Goal: Find contact information: Find contact information

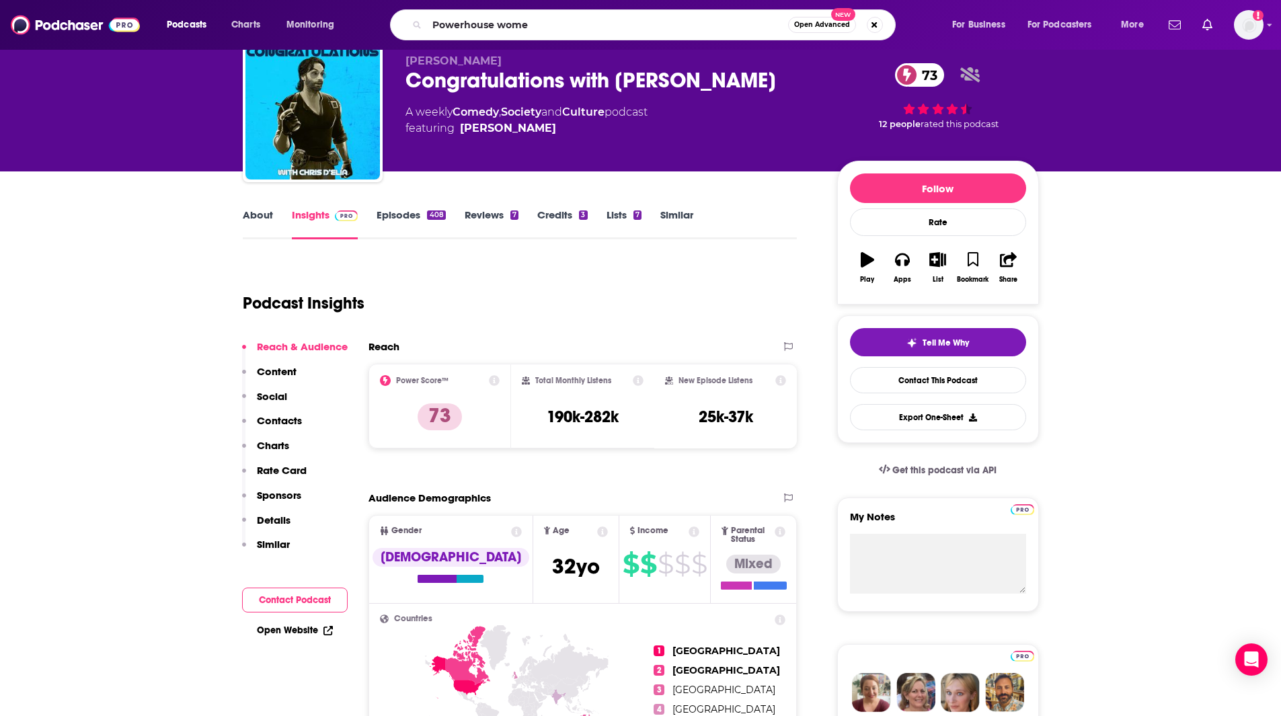
type input "Powerhouse women"
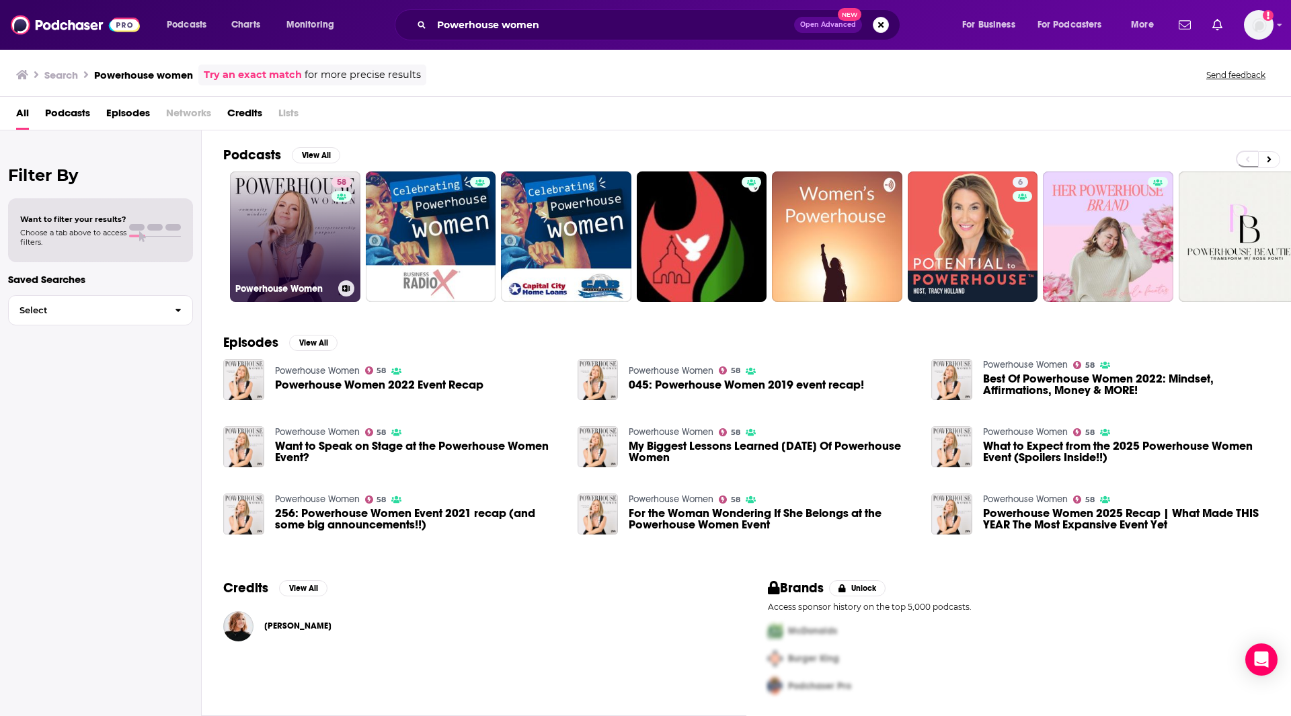
click at [295, 216] on link "58 Powerhouse Women" at bounding box center [295, 236] width 130 height 130
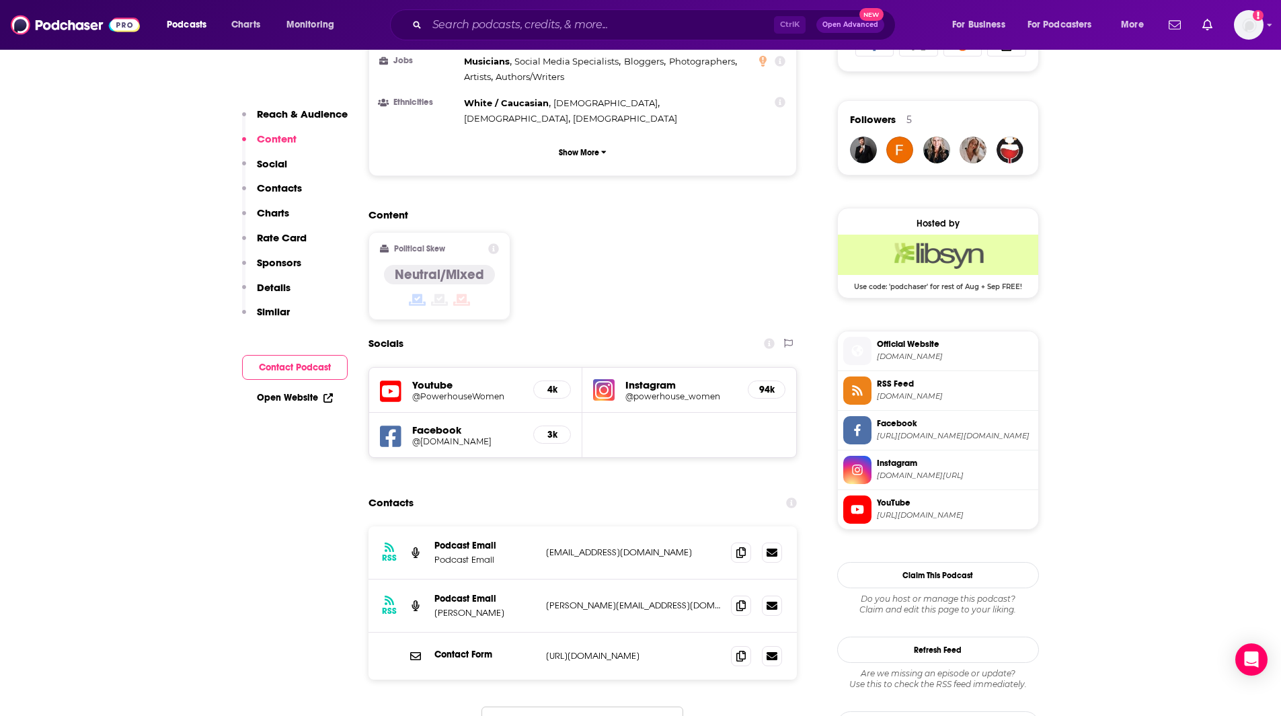
scroll to position [947, 0]
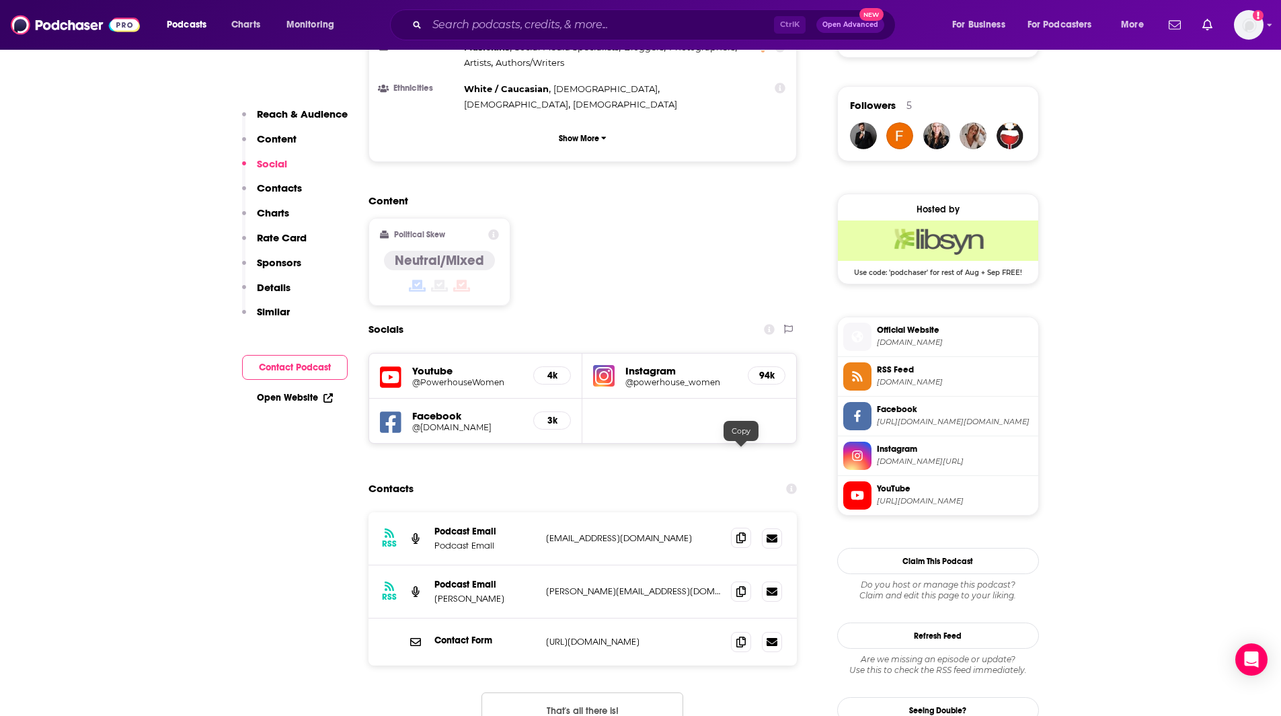
click at [737, 532] on icon at bounding box center [740, 537] width 9 height 11
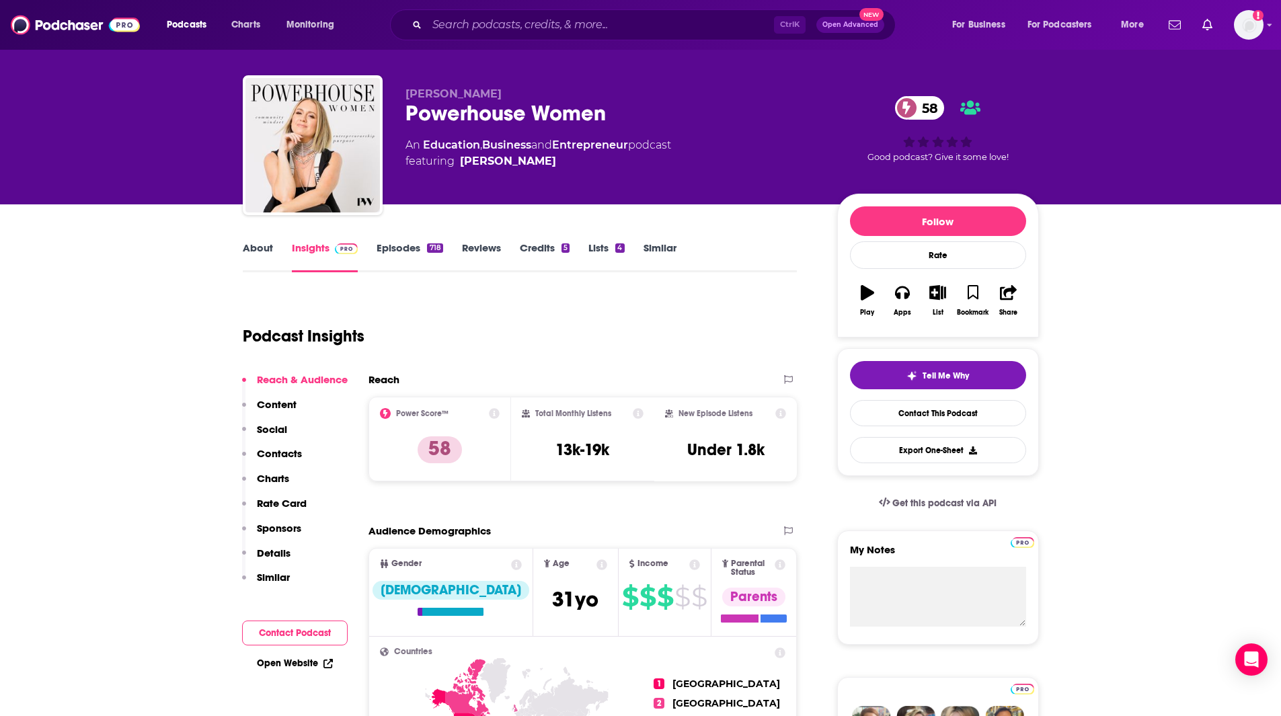
scroll to position [0, 0]
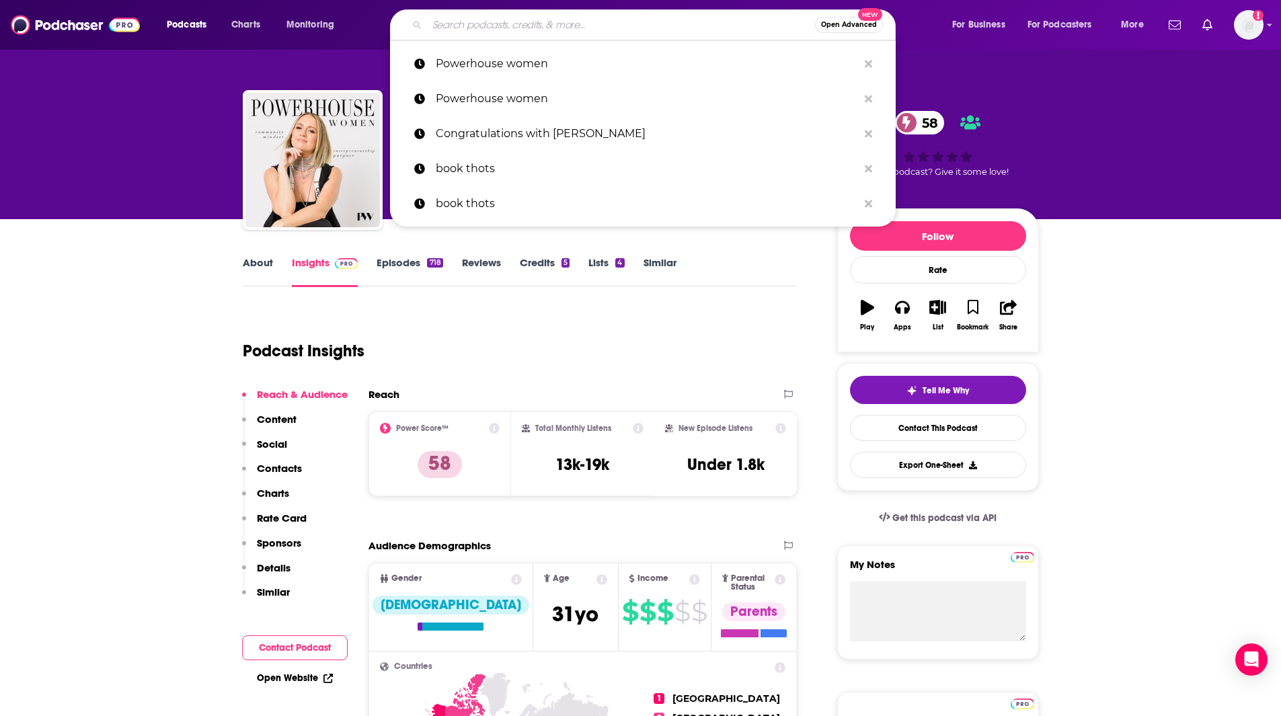
click at [467, 28] on input "Search podcasts, credits, & more..." at bounding box center [621, 25] width 388 height 22
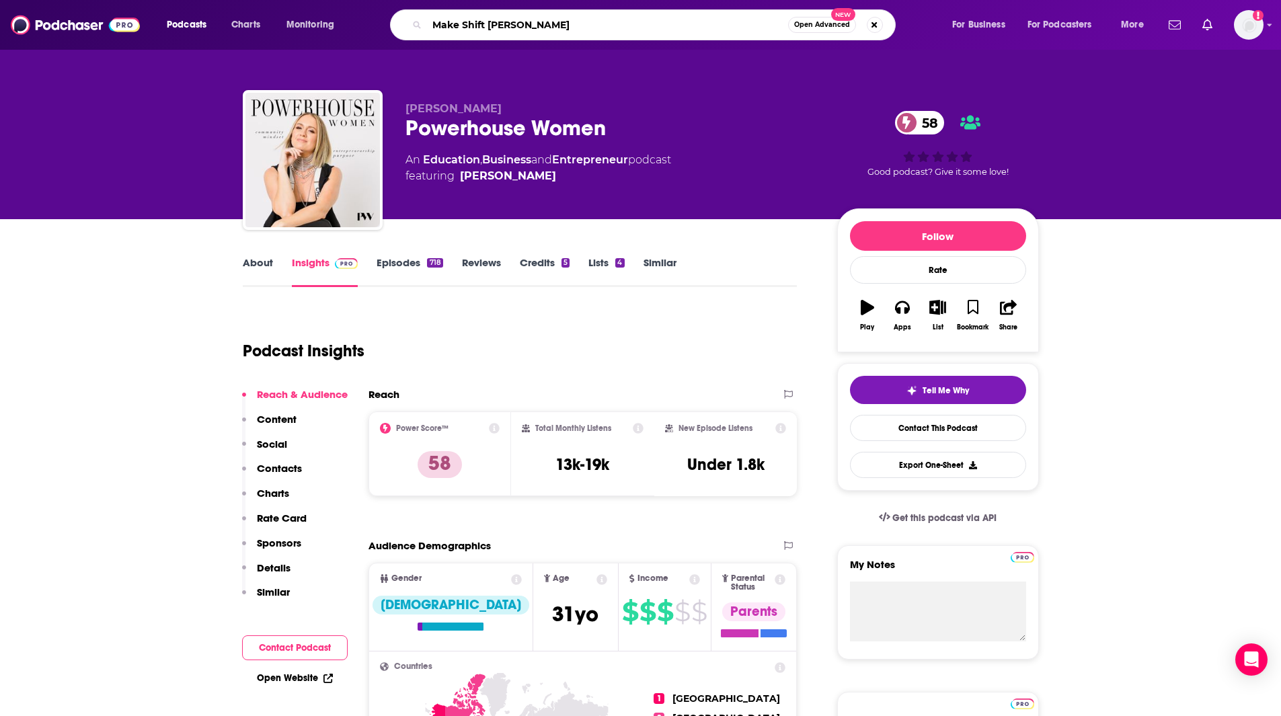
type input "Make Shift Happen"
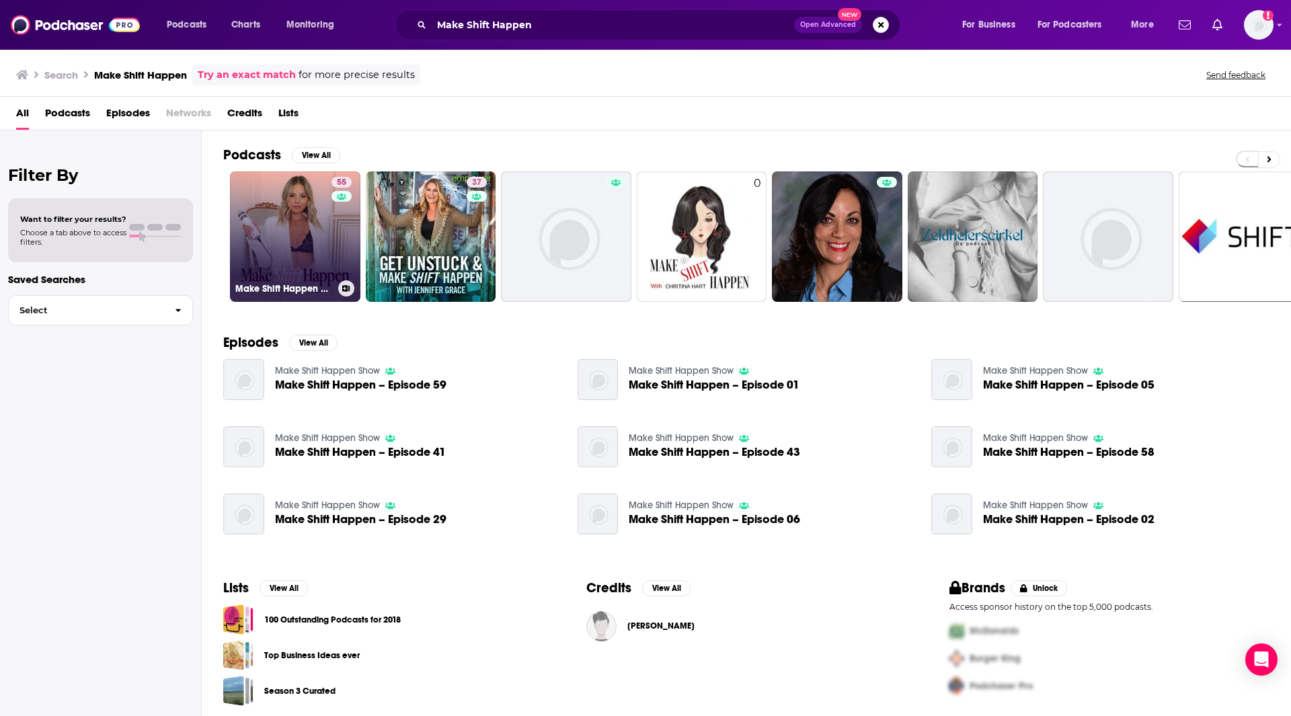
click at [278, 231] on link "55 Make Shift Happen with [PERSON_NAME]" at bounding box center [295, 236] width 130 height 130
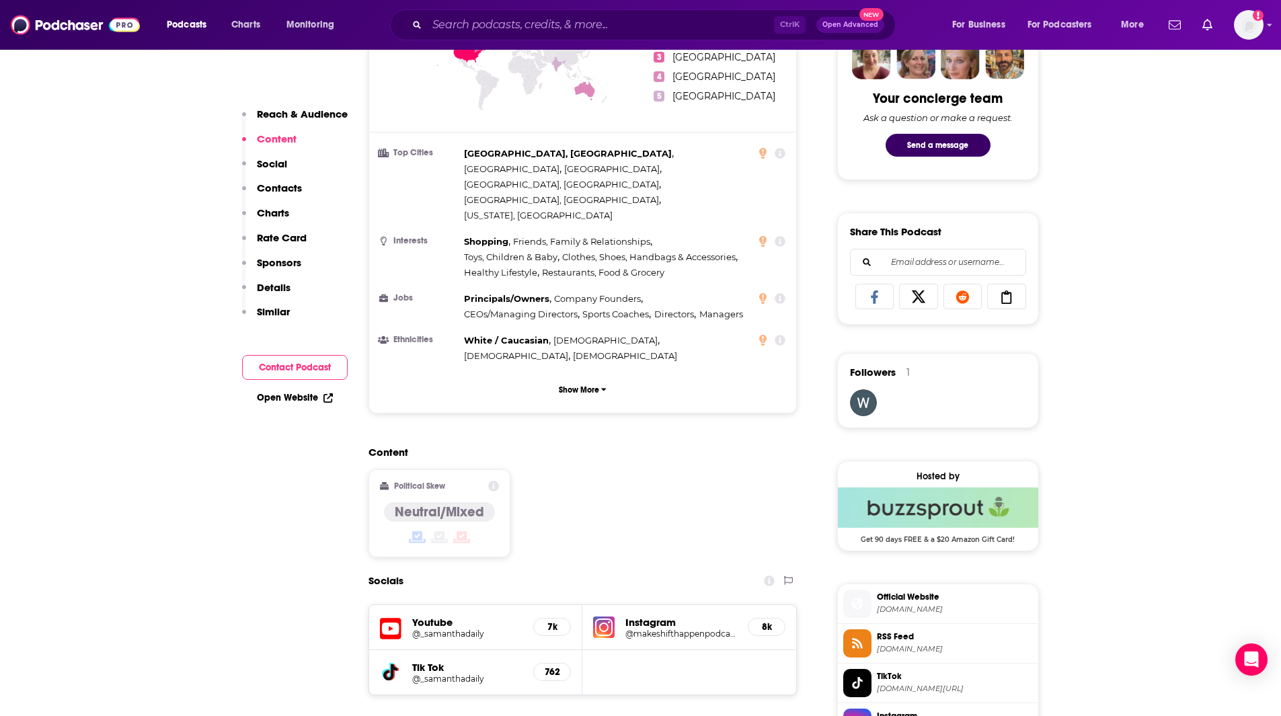
scroll to position [981, 0]
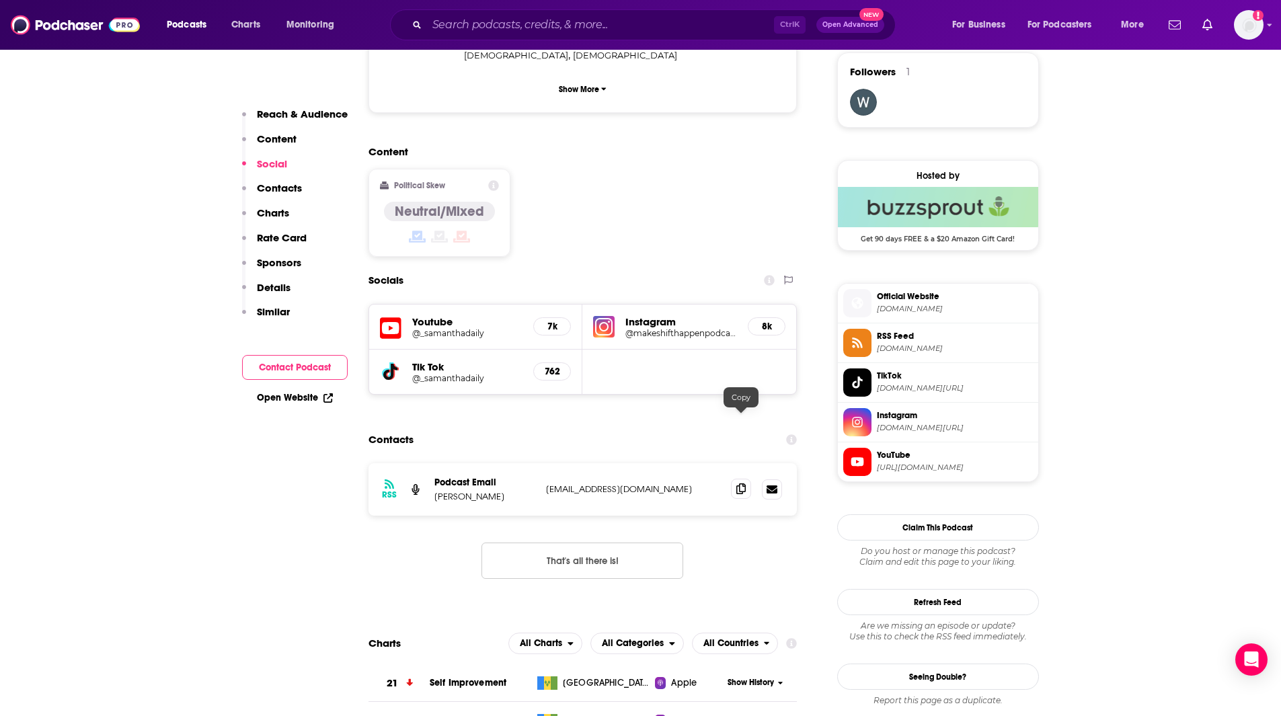
click at [739, 483] on icon at bounding box center [740, 488] width 9 height 11
click at [487, 24] on input "Search podcasts, credits, & more..." at bounding box center [600, 25] width 347 height 22
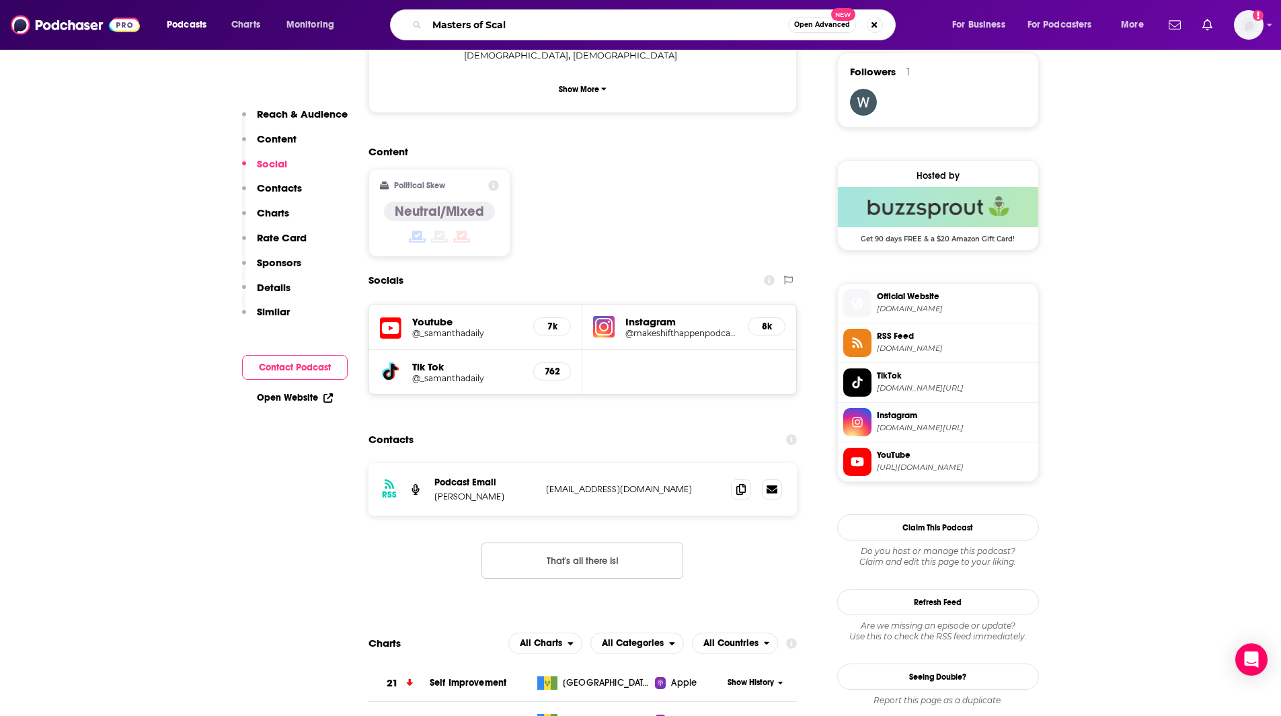
type input "Masters of Scale"
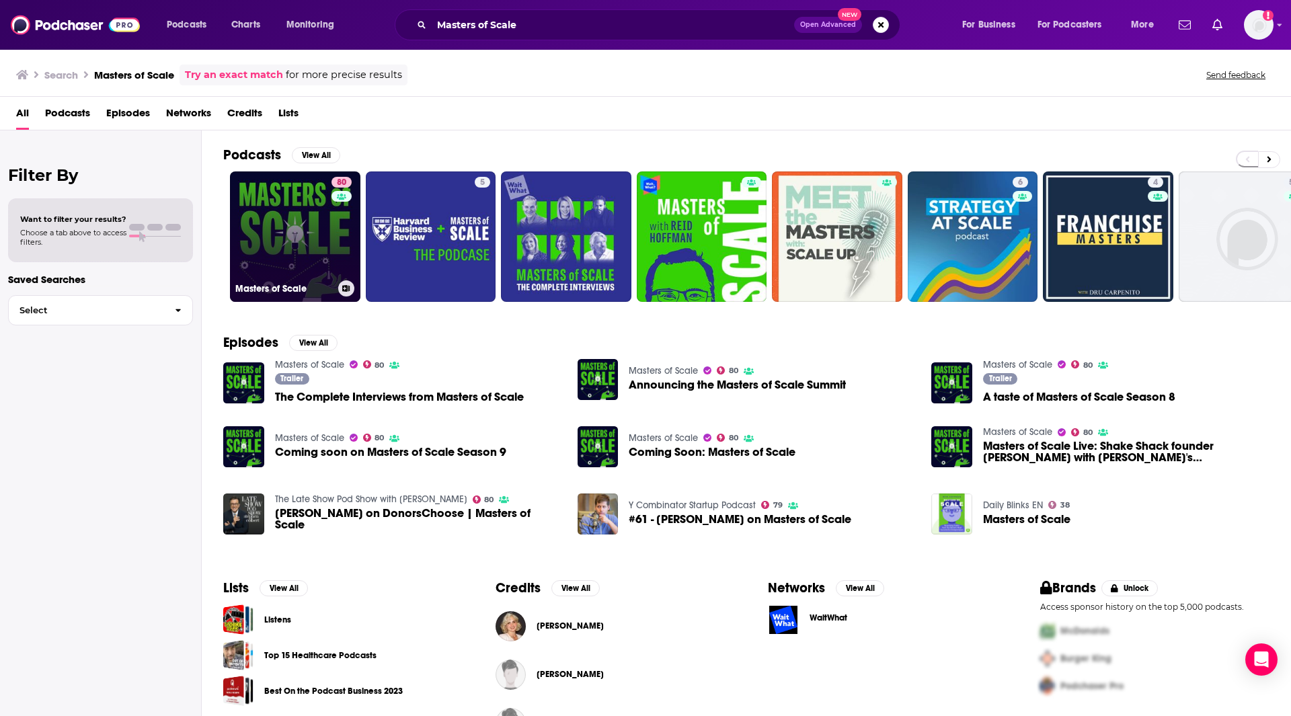
click at [309, 245] on link "80 Masters of Scale" at bounding box center [295, 236] width 130 height 130
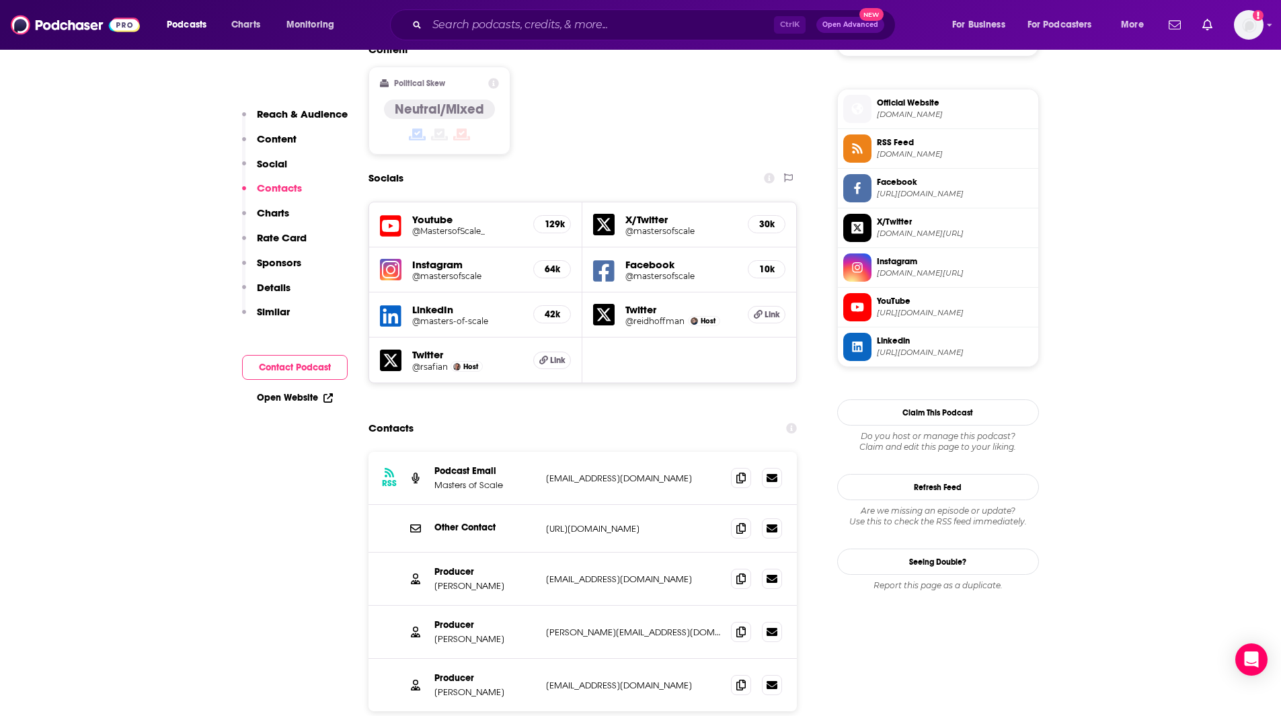
scroll to position [1193, 0]
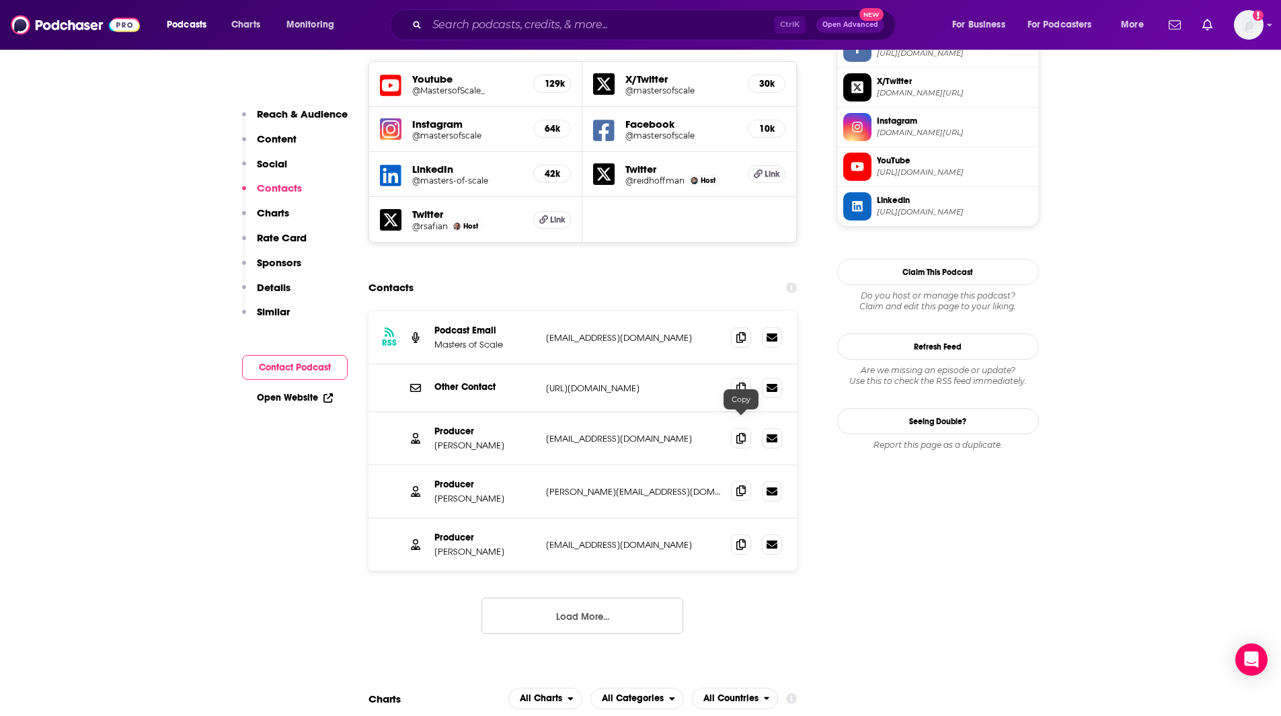
click at [743, 485] on icon at bounding box center [740, 490] width 9 height 11
drag, startPoint x: 505, startPoint y: 432, endPoint x: 477, endPoint y: 426, distance: 28.1
click at [477, 493] on p "[PERSON_NAME]" at bounding box center [484, 498] width 101 height 11
click at [496, 493] on p "[PERSON_NAME]" at bounding box center [484, 498] width 101 height 11
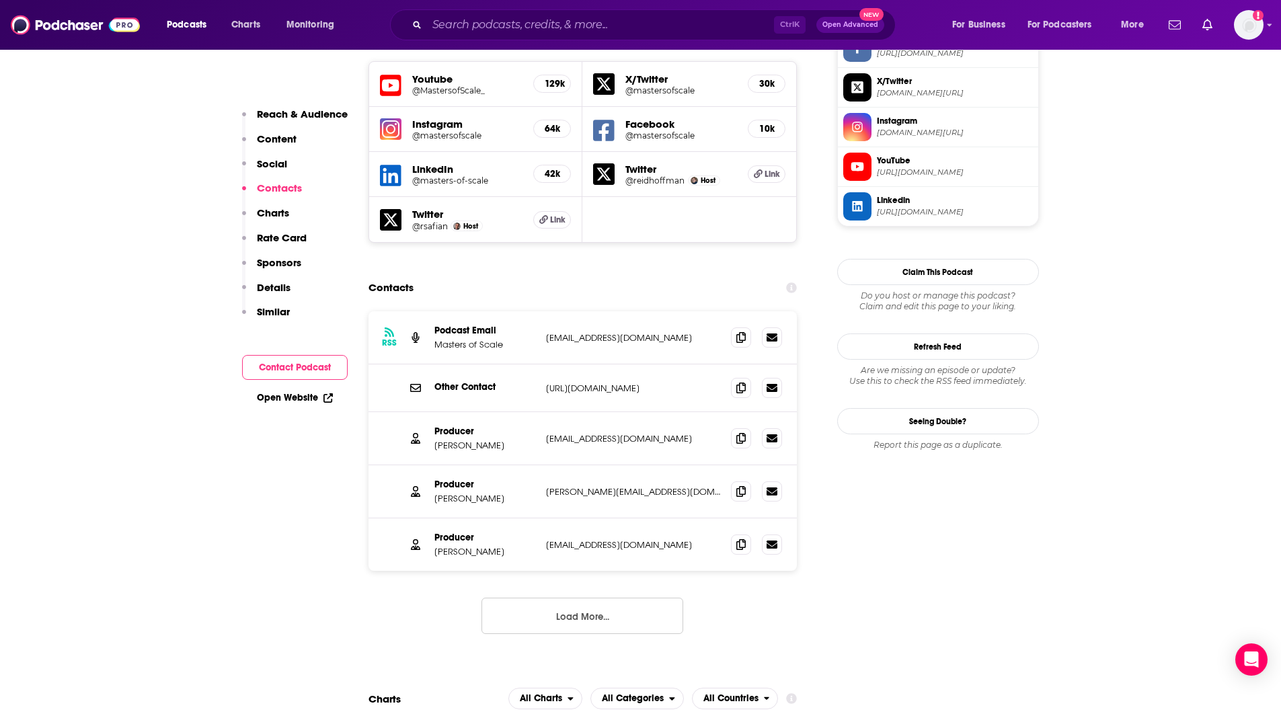
drag, startPoint x: 498, startPoint y: 430, endPoint x: 462, endPoint y: 428, distance: 35.7
click at [461, 493] on p "[PERSON_NAME]" at bounding box center [484, 498] width 101 height 11
copy p "[PERSON_NAME]"
drag, startPoint x: 487, startPoint y: 376, endPoint x: 437, endPoint y: 381, distance: 50.6
click at [437, 440] on p "[PERSON_NAME]" at bounding box center [484, 445] width 101 height 11
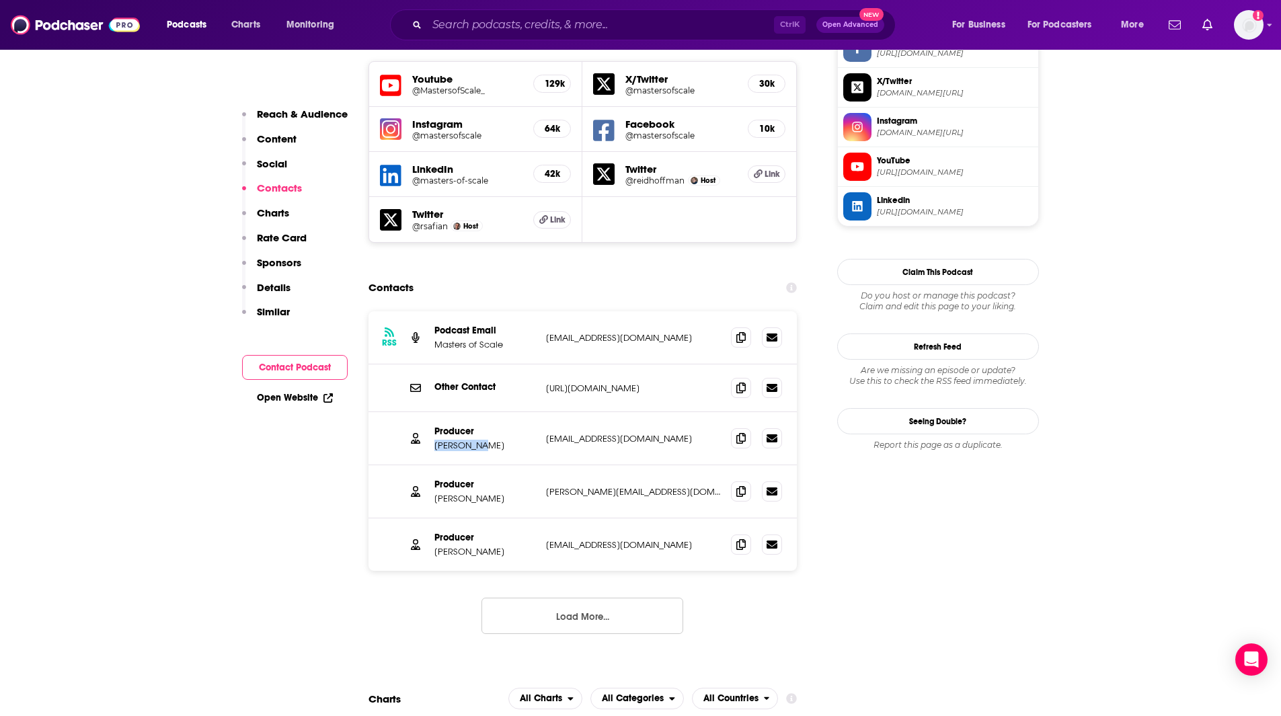
copy p "[PERSON_NAME]"
drag, startPoint x: 229, startPoint y: 676, endPoint x: 241, endPoint y: 665, distance: 15.7
click at [745, 432] on icon at bounding box center [740, 437] width 9 height 11
drag, startPoint x: 488, startPoint y: 486, endPoint x: 432, endPoint y: 483, distance: 56.6
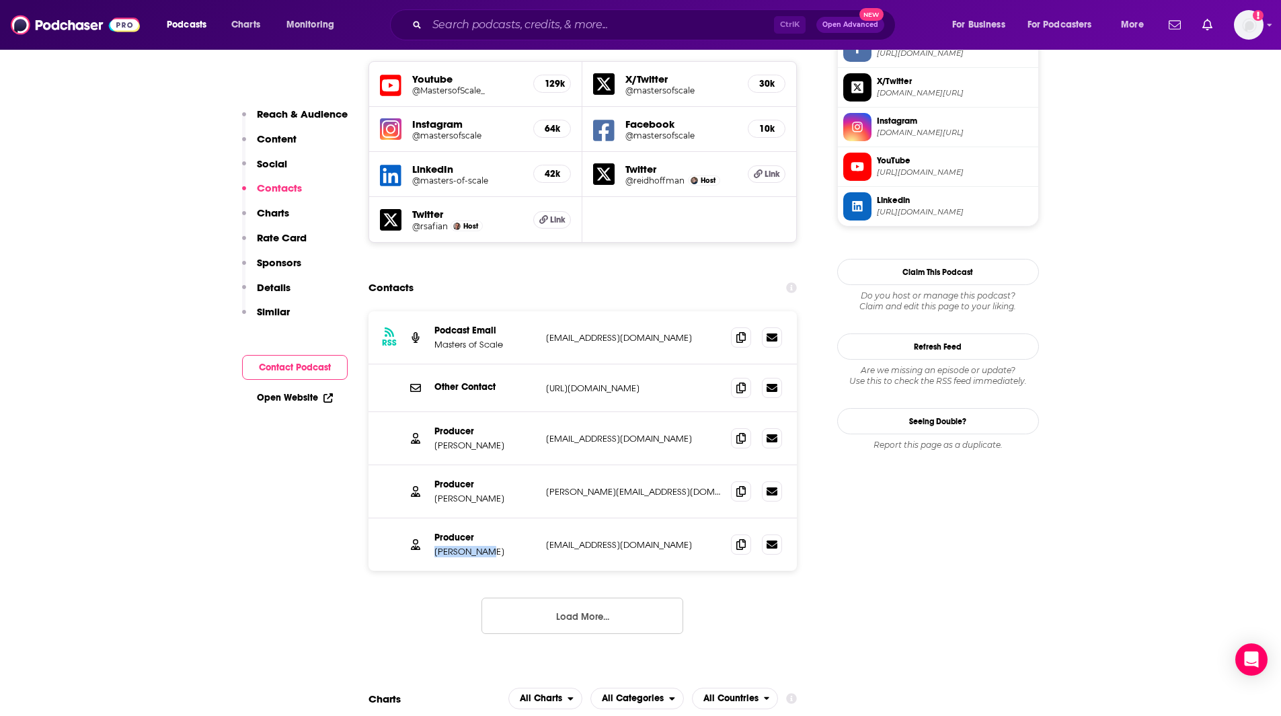
click at [432, 518] on div "Producer [PERSON_NAME] [PERSON_NAME][EMAIL_ADDRESS][DOMAIN_NAME] [EMAIL_ADDRESS…" at bounding box center [582, 544] width 429 height 52
copy p "[PERSON_NAME]"
click at [737, 538] on icon at bounding box center [740, 543] width 9 height 11
